Goal: Find specific page/section: Find specific page/section

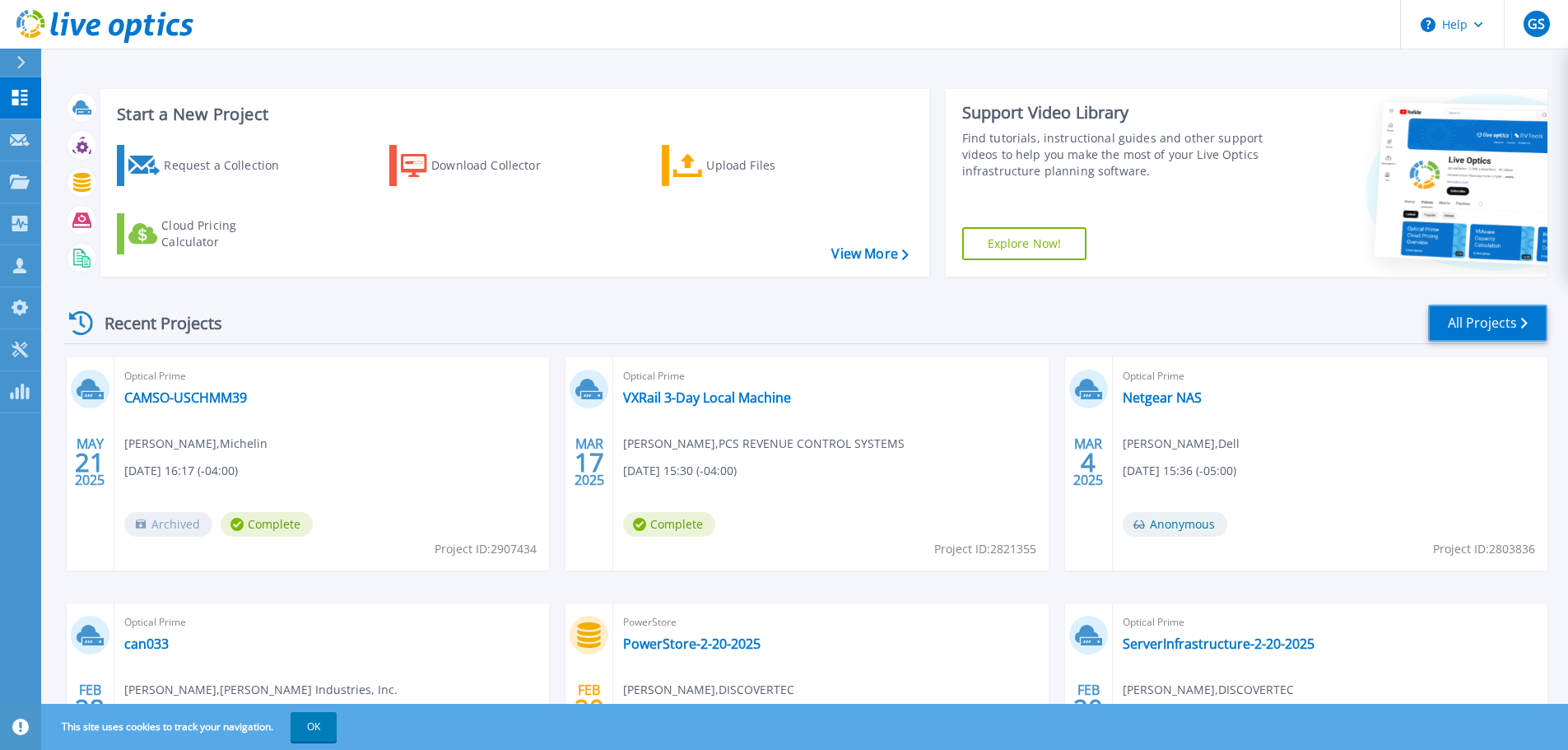
click at [1464, 325] on link "All Projects" at bounding box center [1488, 323] width 119 height 37
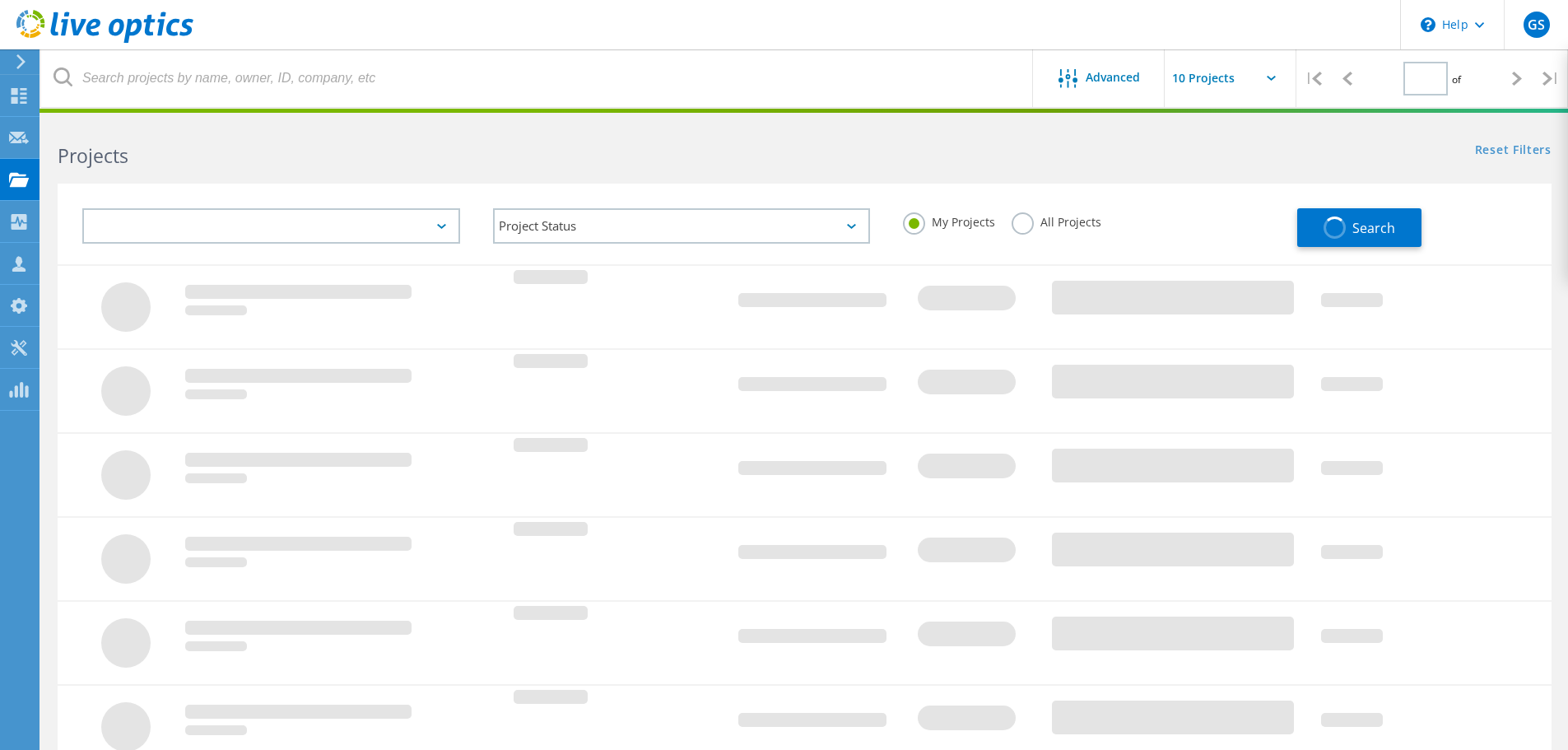
type input "1"
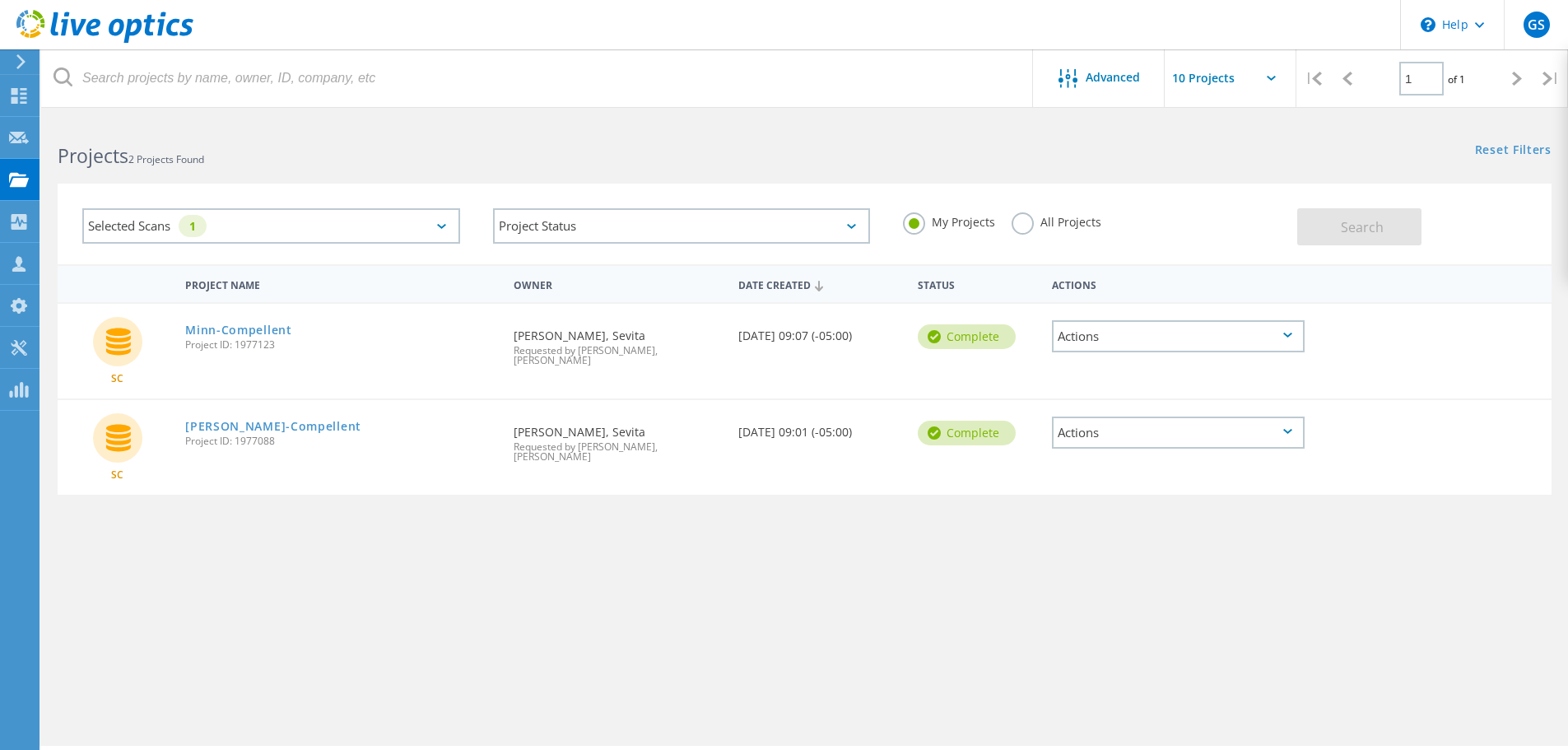
click at [1020, 223] on label "All Projects" at bounding box center [1056, 220] width 90 height 16
click at [0, 0] on input "All Projects" at bounding box center [0, 0] width 0 height 0
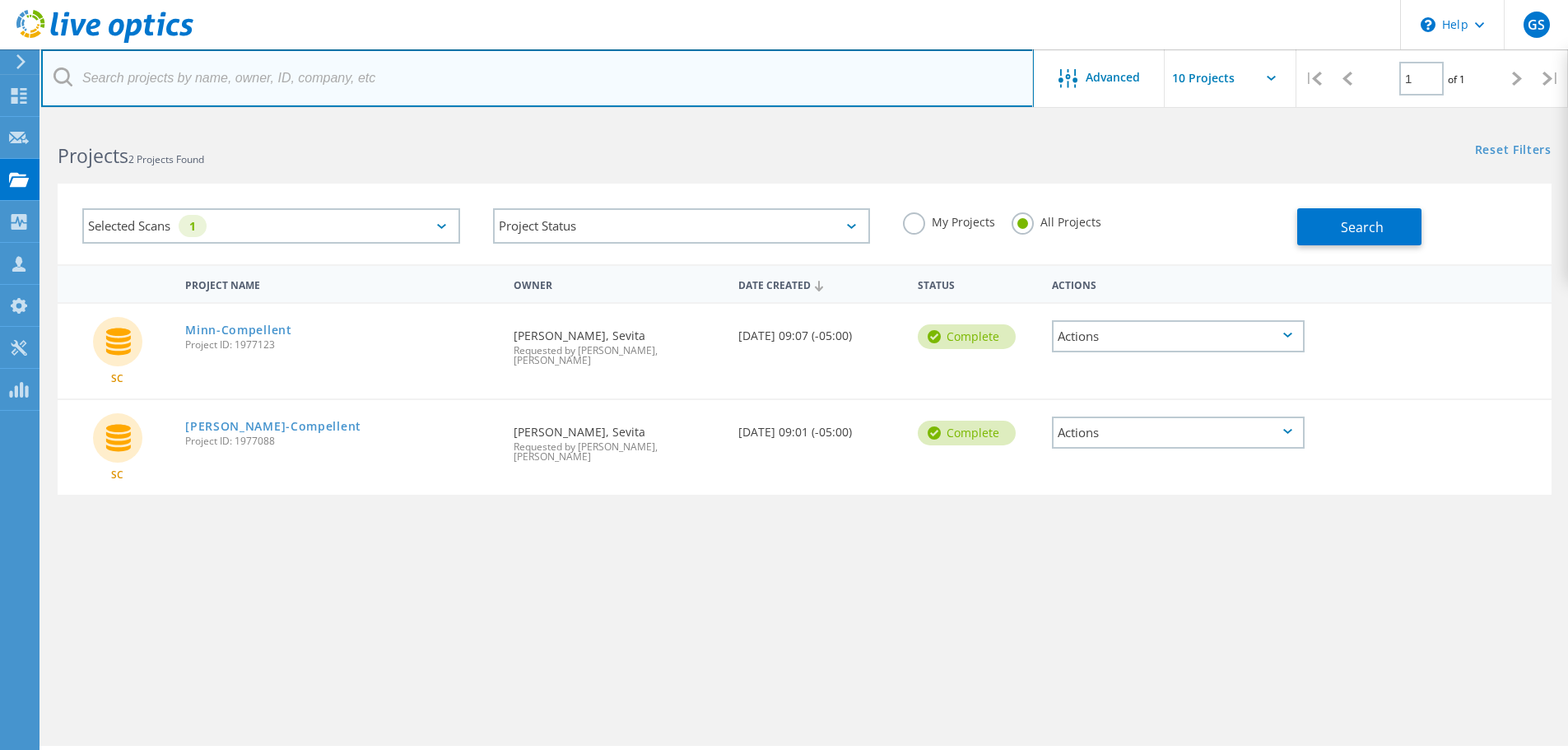
click at [322, 79] on input "text" at bounding box center [537, 78] width 993 height 58
type input "bridgeport"
